Goal: Information Seeking & Learning: Compare options

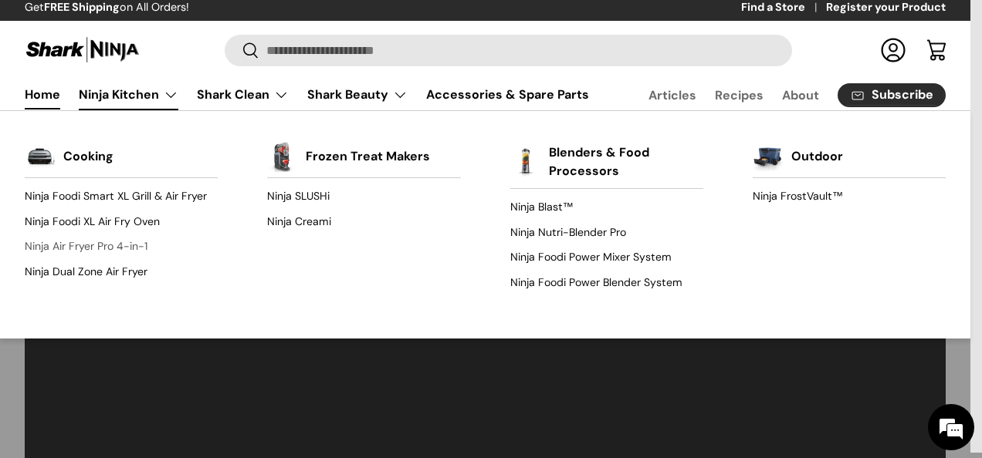
click at [84, 241] on link "Ninja Air Fryer Pro 4-in-1" at bounding box center [121, 247] width 193 height 25
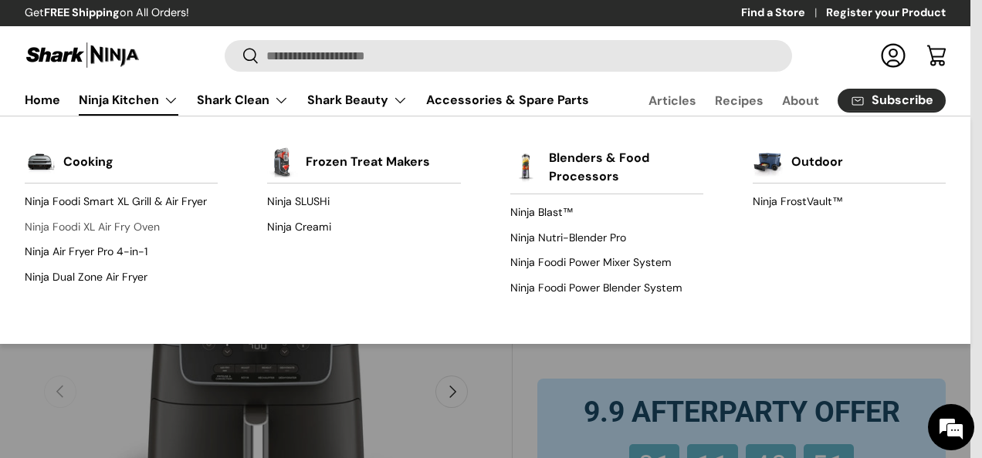
click at [103, 225] on link "Ninja Foodi XL Air Fry Oven" at bounding box center [121, 227] width 193 height 25
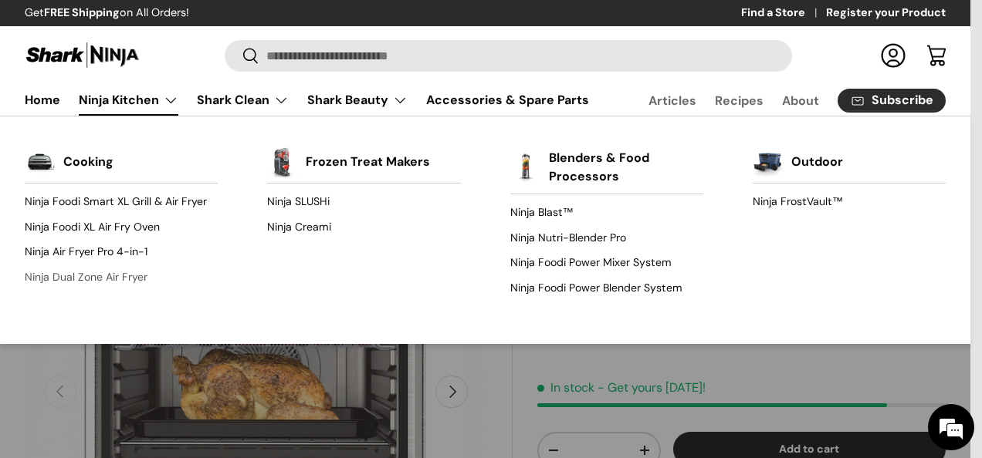
click at [83, 279] on link "Ninja Dual Zone Air Fryer" at bounding box center [121, 277] width 193 height 25
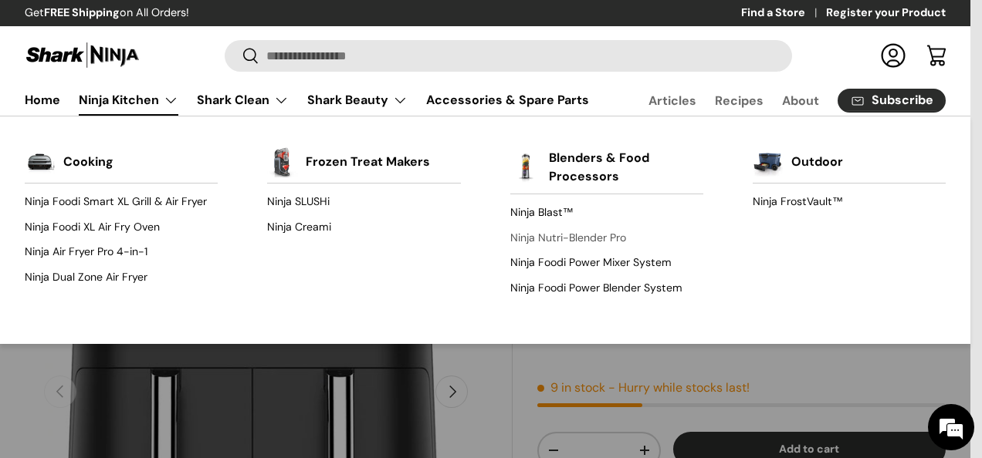
click at [580, 240] on link "Ninja Nutri-Blender Pro" at bounding box center [606, 237] width 193 height 25
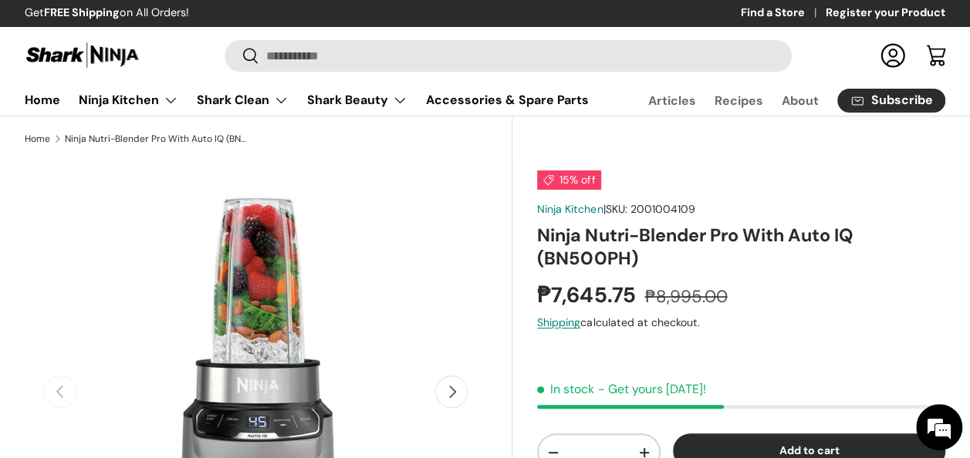
click at [460, 390] on button "Next" at bounding box center [451, 392] width 32 height 32
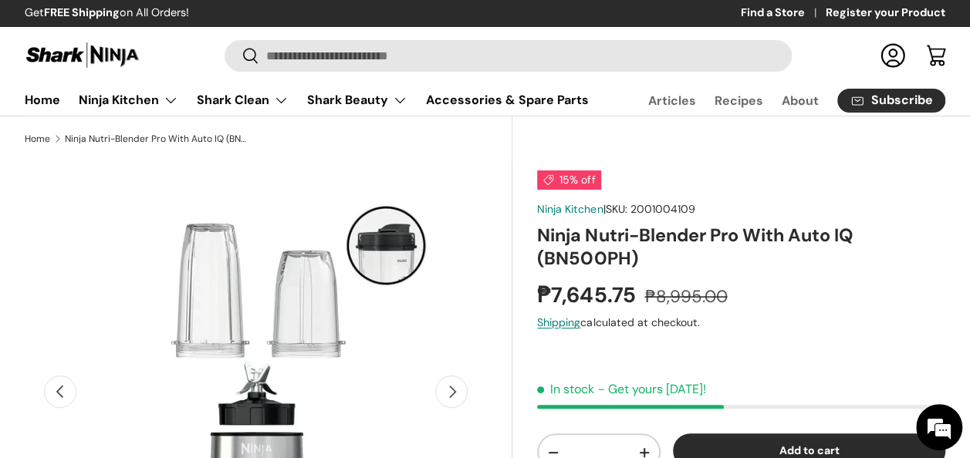
click at [455, 387] on button "Next" at bounding box center [451, 392] width 32 height 32
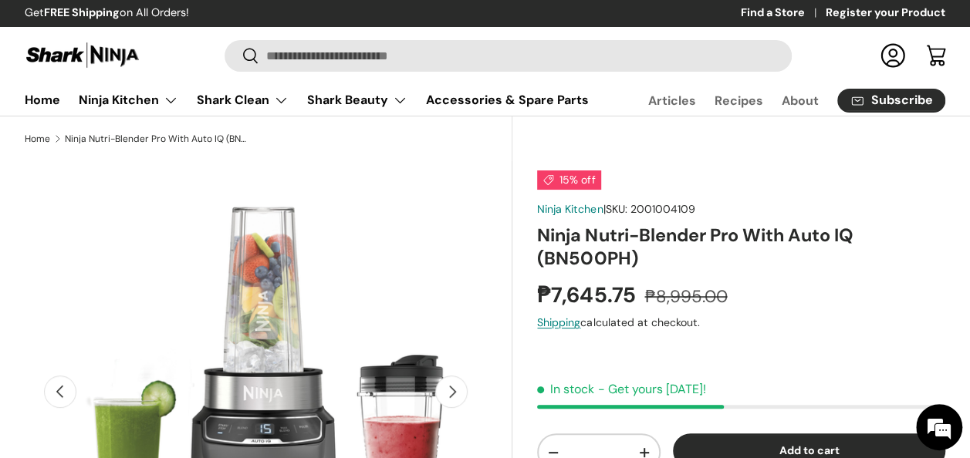
scroll to position [0, 941]
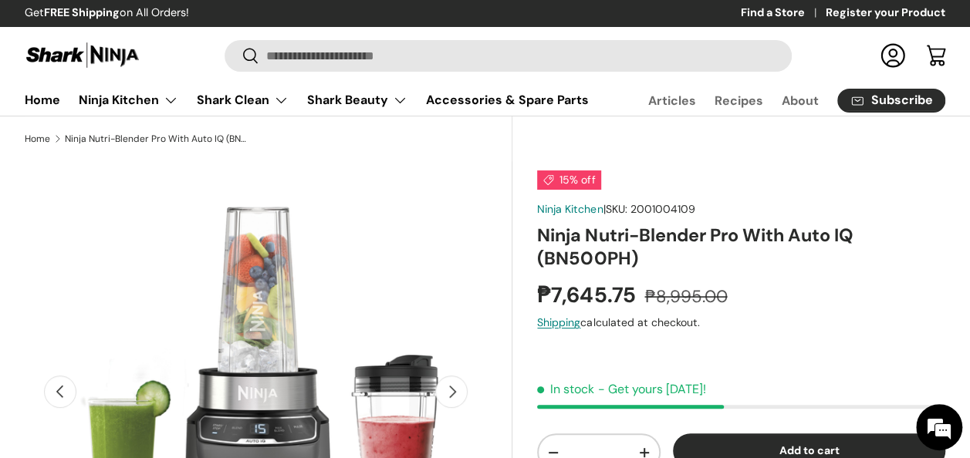
click at [455, 387] on button "Next" at bounding box center [451, 392] width 32 height 32
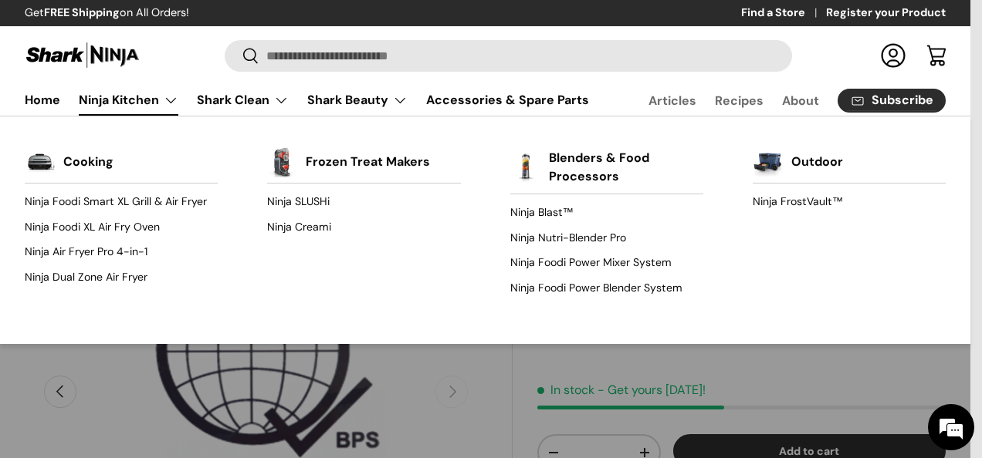
scroll to position [0, 1412]
click at [309, 219] on link "Ninja Creami" at bounding box center [363, 227] width 193 height 25
